Goal: Information Seeking & Learning: Learn about a topic

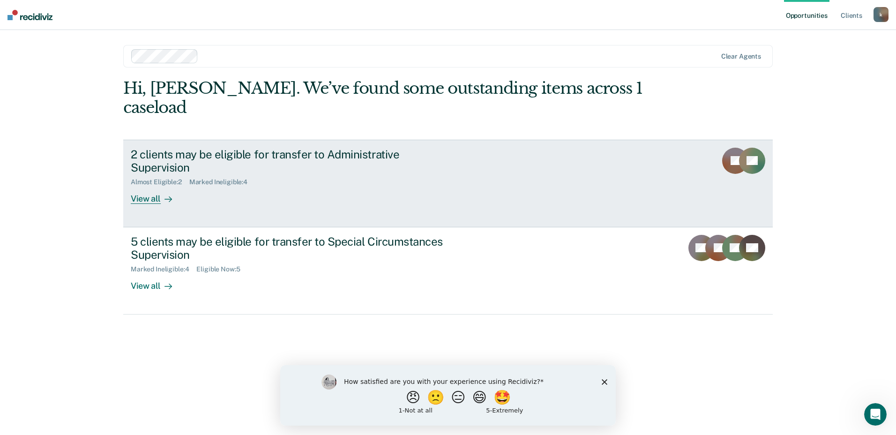
click at [139, 186] on div "View all" at bounding box center [157, 195] width 52 height 18
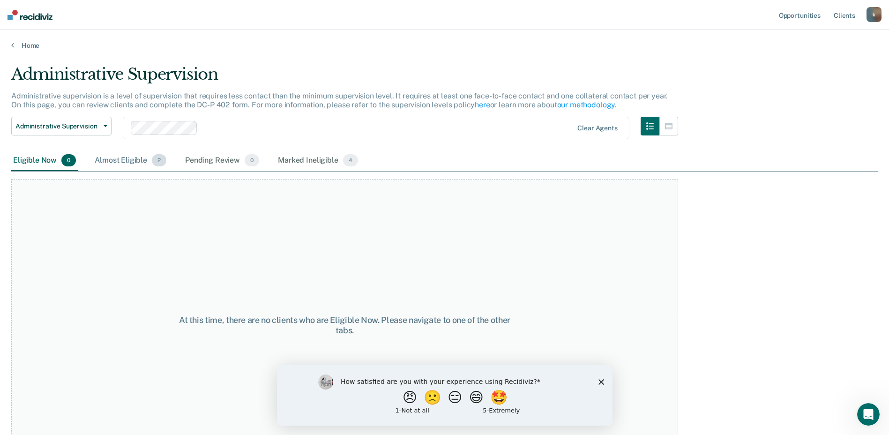
click at [117, 158] on div "Almost Eligible 2" at bounding box center [130, 160] width 75 height 21
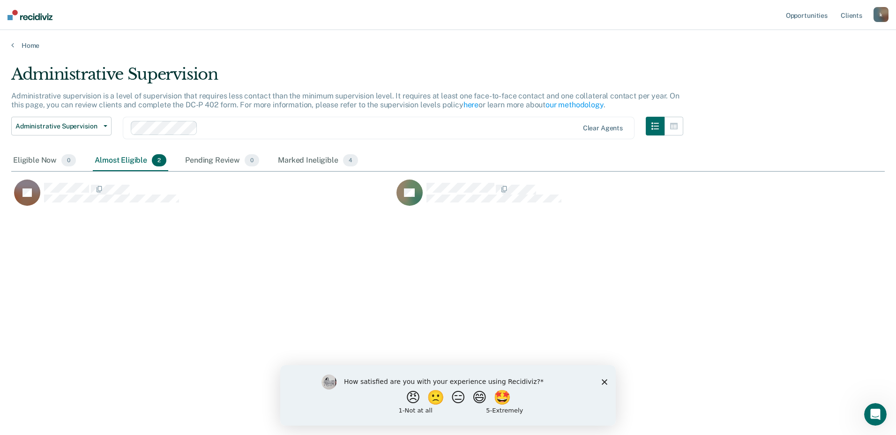
scroll to position [293, 867]
click at [24, 162] on div "Eligible Now 0" at bounding box center [44, 160] width 67 height 21
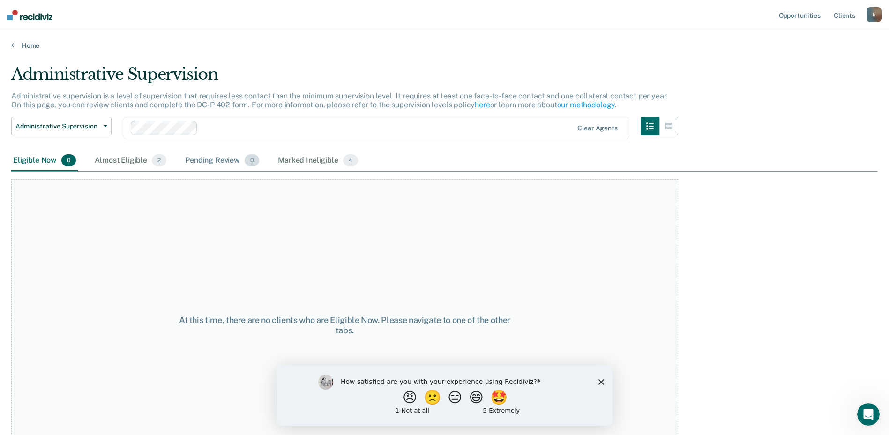
click at [214, 158] on div "Pending Review 0" at bounding box center [222, 160] width 78 height 21
click at [120, 161] on div "Almost Eligible 2" at bounding box center [130, 160] width 75 height 21
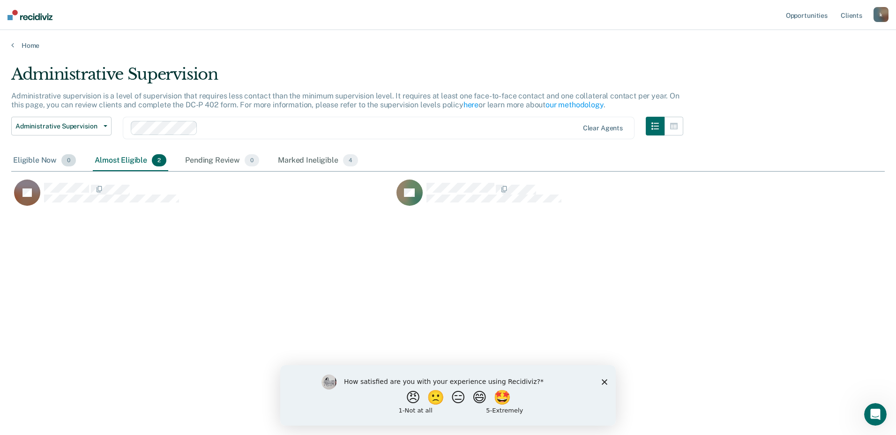
click at [33, 162] on div "Eligible Now 0" at bounding box center [44, 160] width 67 height 21
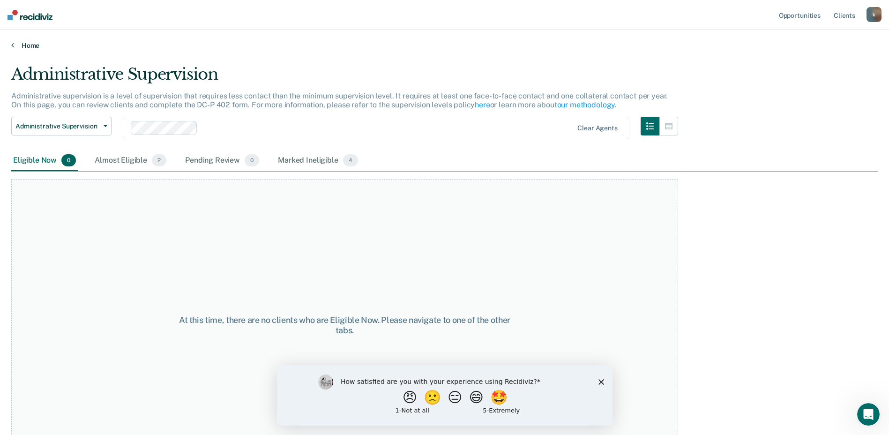
click at [11, 49] on link "Home" at bounding box center [444, 45] width 867 height 8
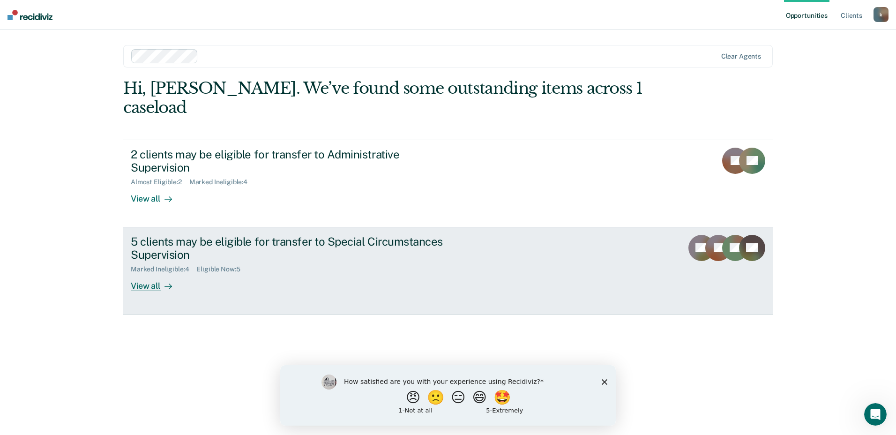
click at [148, 273] on div "View all" at bounding box center [157, 282] width 52 height 18
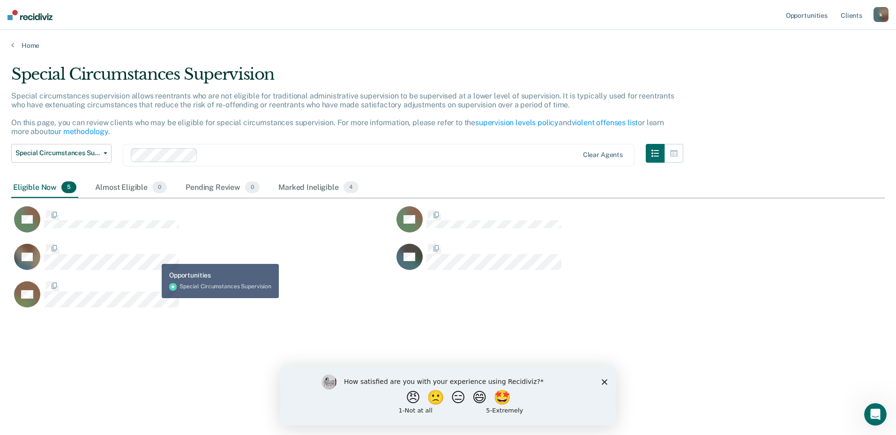
scroll to position [293, 867]
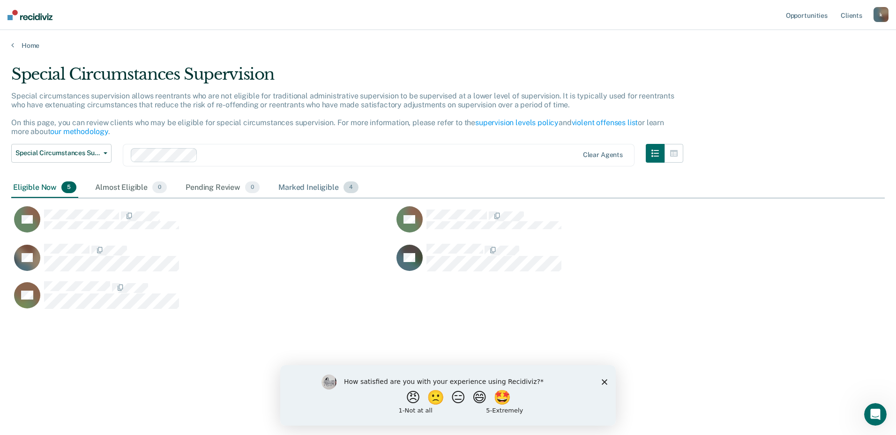
click at [306, 187] on div "Marked Ineligible 4" at bounding box center [319, 188] width 84 height 21
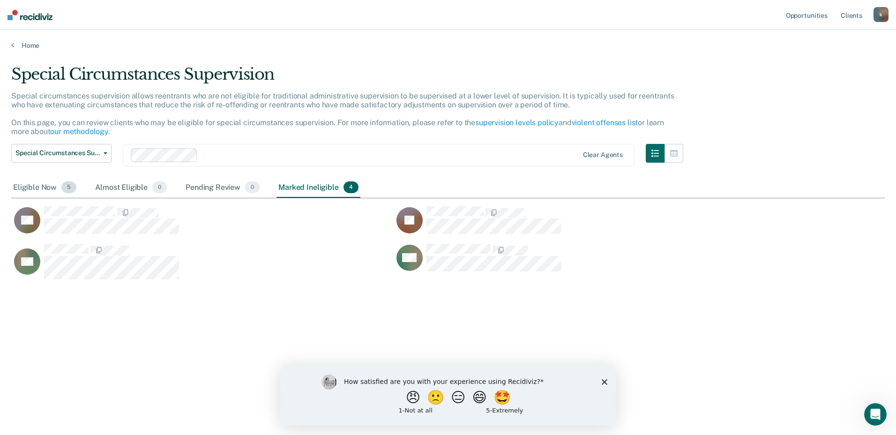
click at [48, 183] on div "Eligible Now 5" at bounding box center [44, 188] width 67 height 21
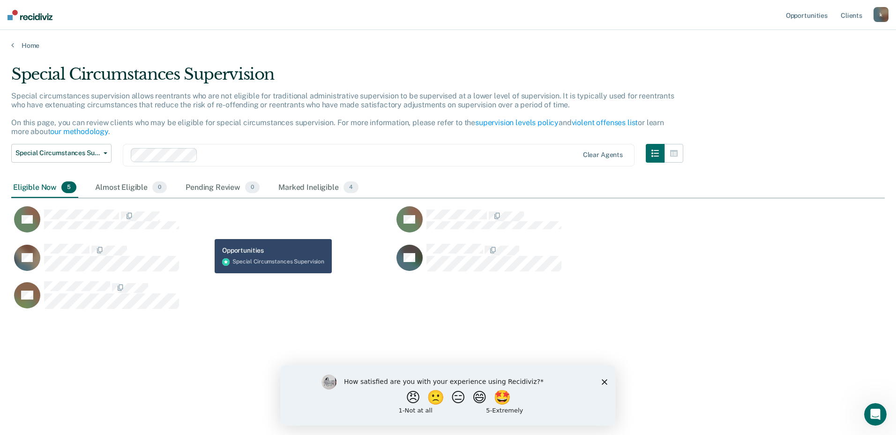
click at [208, 232] on div "TR" at bounding box center [196, 219] width 371 height 27
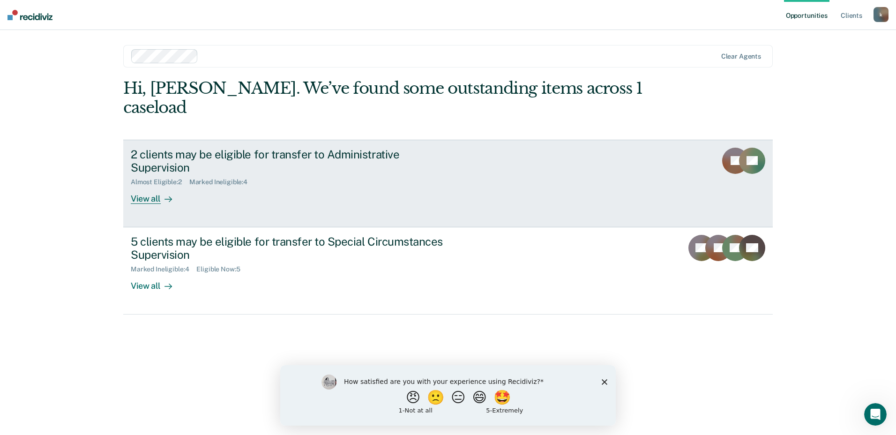
click at [157, 186] on div "View all" at bounding box center [157, 195] width 52 height 18
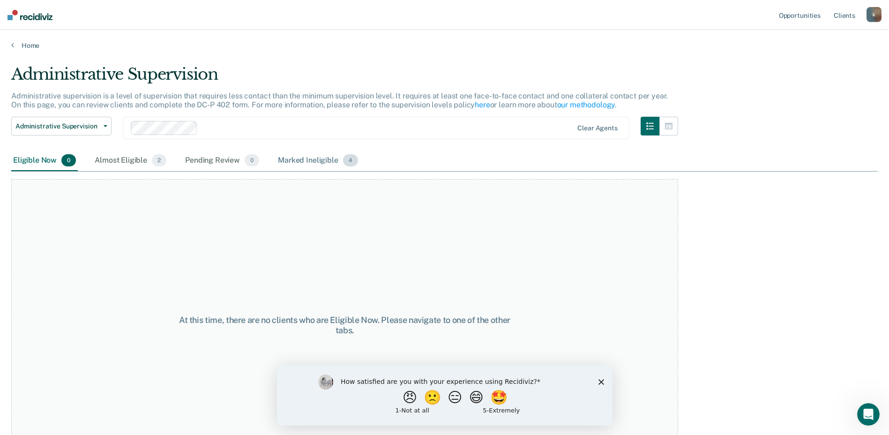
click at [319, 163] on div "Marked Ineligible 4" at bounding box center [318, 160] width 84 height 21
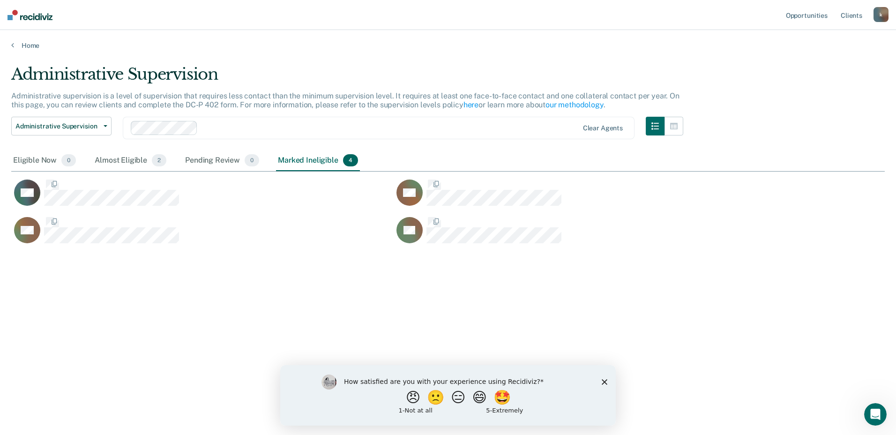
scroll to position [293, 867]
click at [105, 123] on button "Administrative Supervision" at bounding box center [61, 126] width 100 height 19
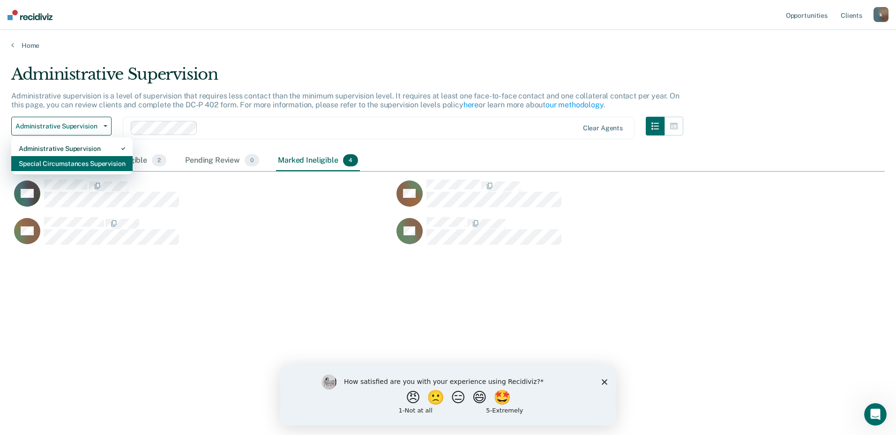
click at [49, 169] on div "Special Circumstances Supervision" at bounding box center [72, 163] width 106 height 15
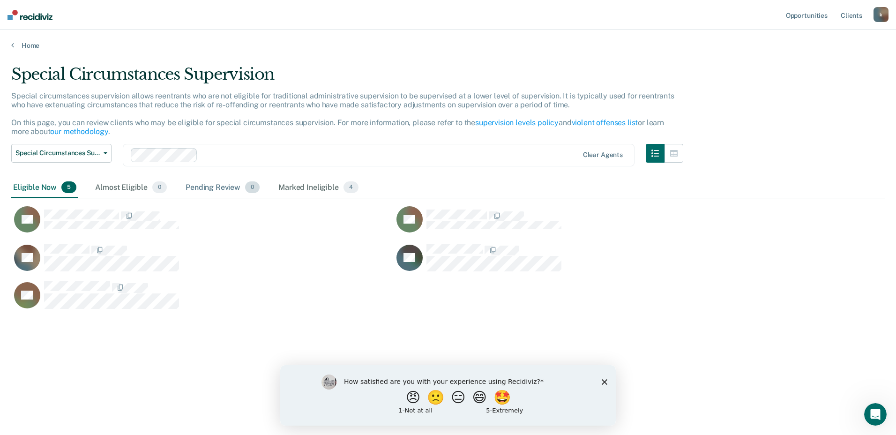
click at [231, 186] on div "Pending Review 0" at bounding box center [223, 188] width 78 height 21
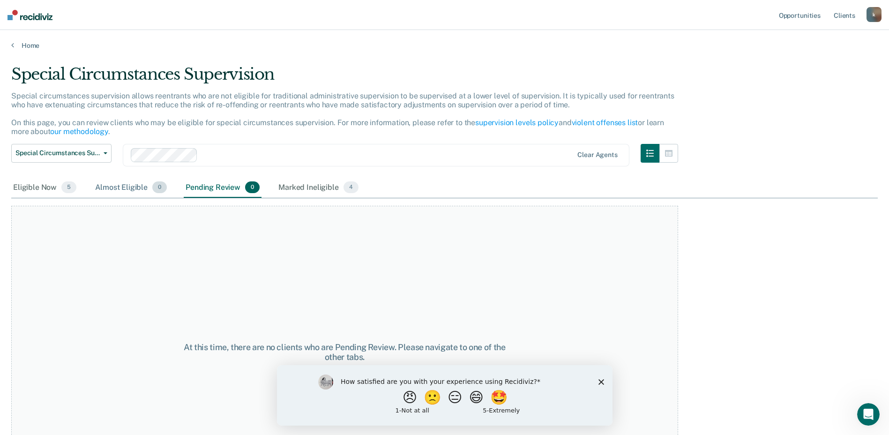
click at [138, 185] on div "Almost Eligible 0" at bounding box center [130, 188] width 75 height 21
click at [38, 186] on div "Eligible Now 5" at bounding box center [44, 188] width 67 height 21
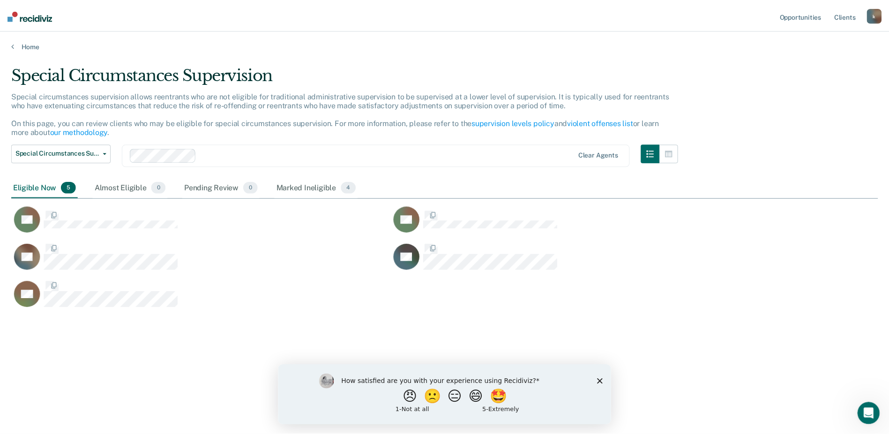
scroll to position [293, 867]
